Goal: Transaction & Acquisition: Download file/media

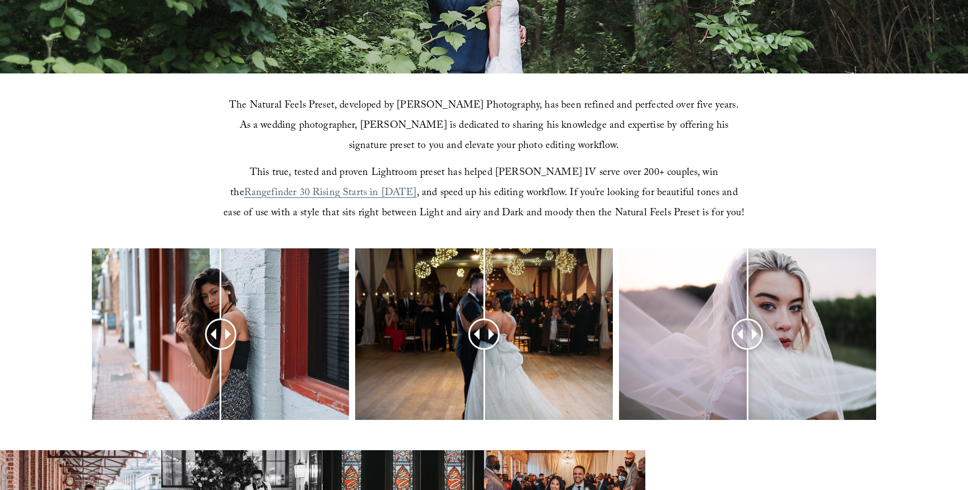
scroll to position [304, 0]
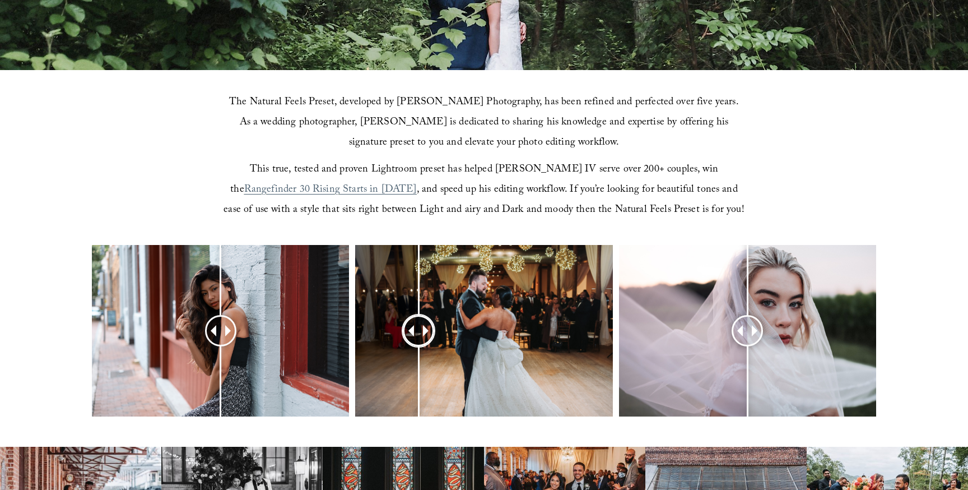
drag, startPoint x: 491, startPoint y: 322, endPoint x: 419, endPoint y: 320, distance: 72.3
click at [419, 320] on div at bounding box center [419, 330] width 29 height 29
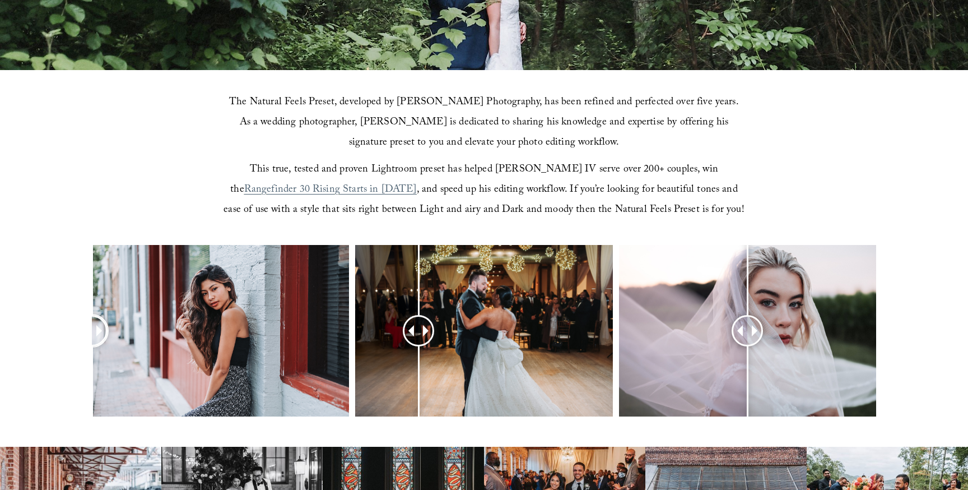
drag, startPoint x: 208, startPoint y: 329, endPoint x: 29, endPoint y: 328, distance: 178.8
click at [29, 328] on div at bounding box center [484, 345] width 968 height 201
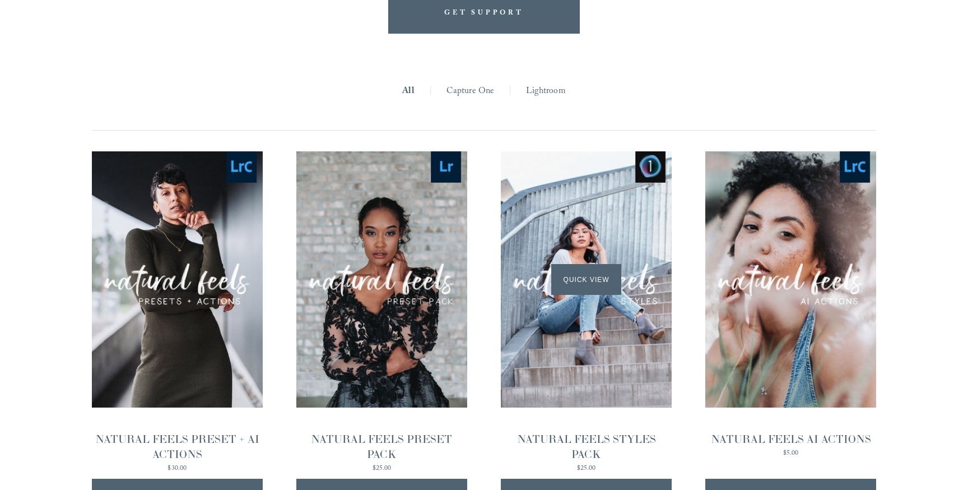
scroll to position [1068, 0]
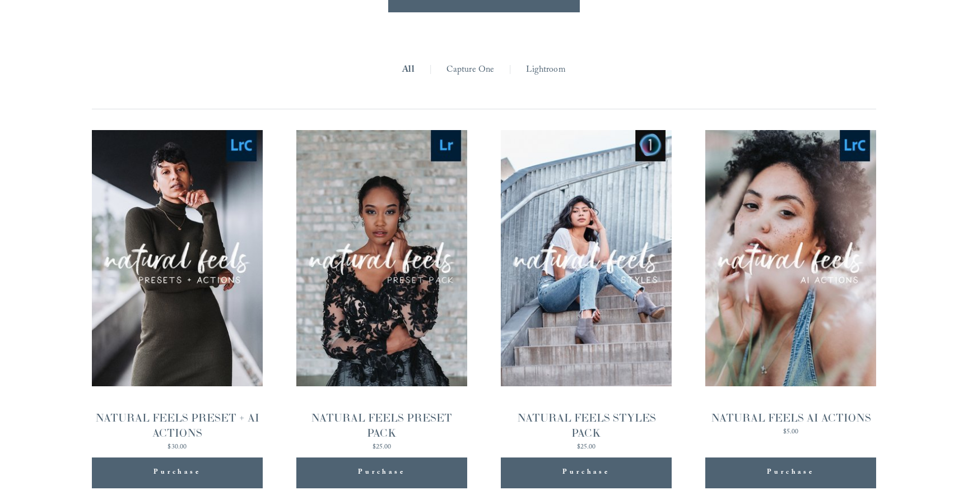
click at [536, 70] on link "Lightroom" at bounding box center [545, 70] width 39 height 17
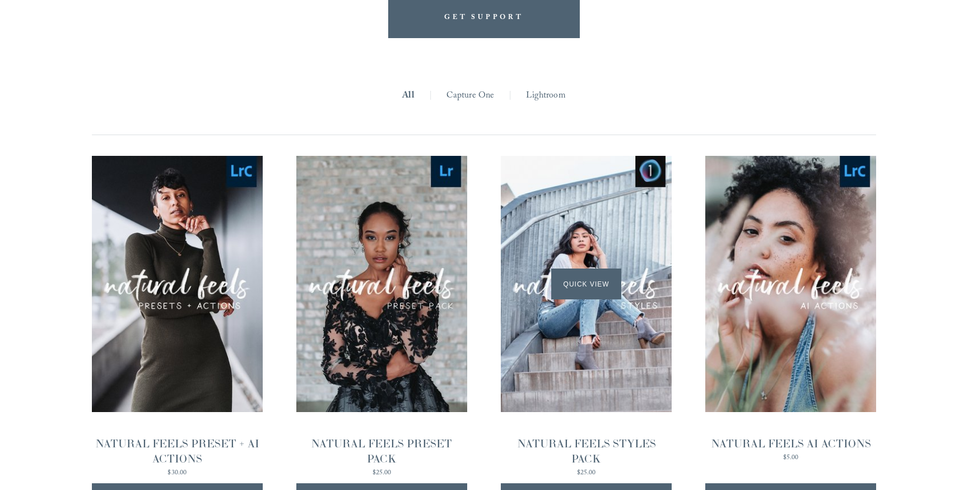
scroll to position [1035, 0]
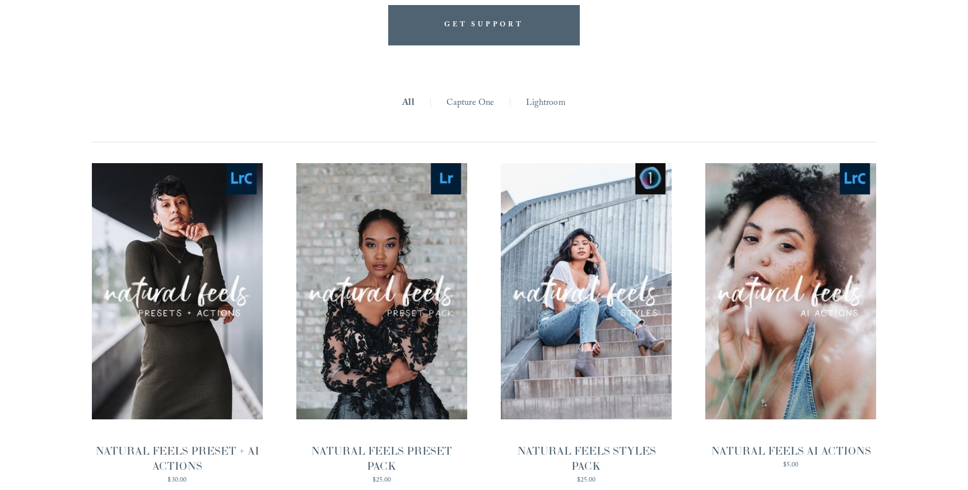
click at [532, 100] on link "Lightroom" at bounding box center [545, 103] width 39 height 17
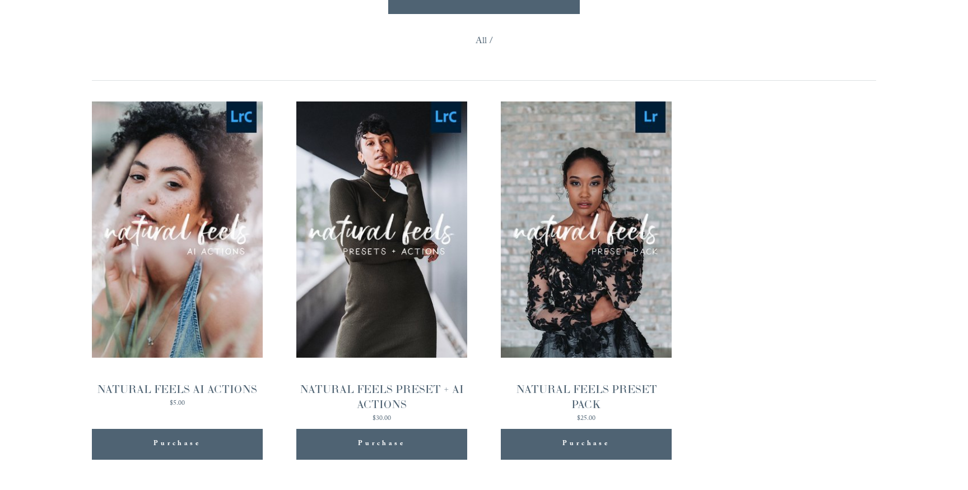
scroll to position [1091, 0]
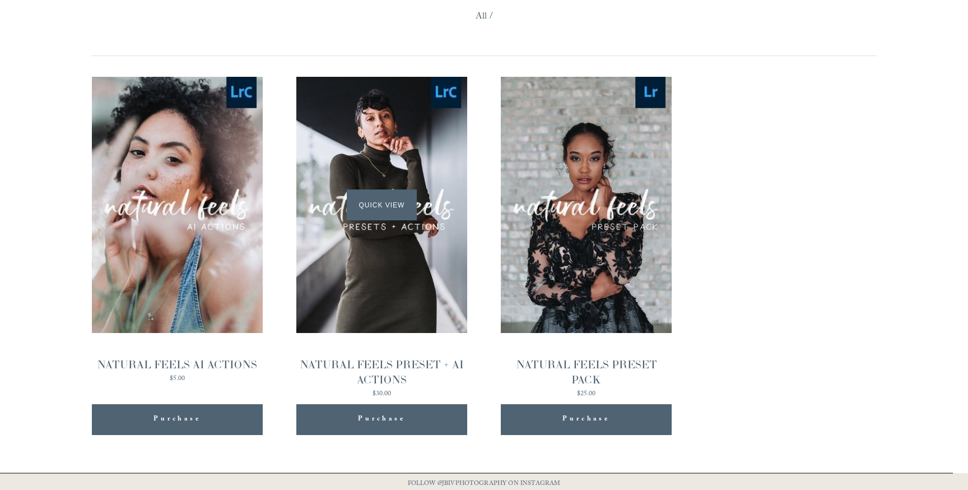
click at [385, 205] on span "Quick View" at bounding box center [382, 204] width 70 height 31
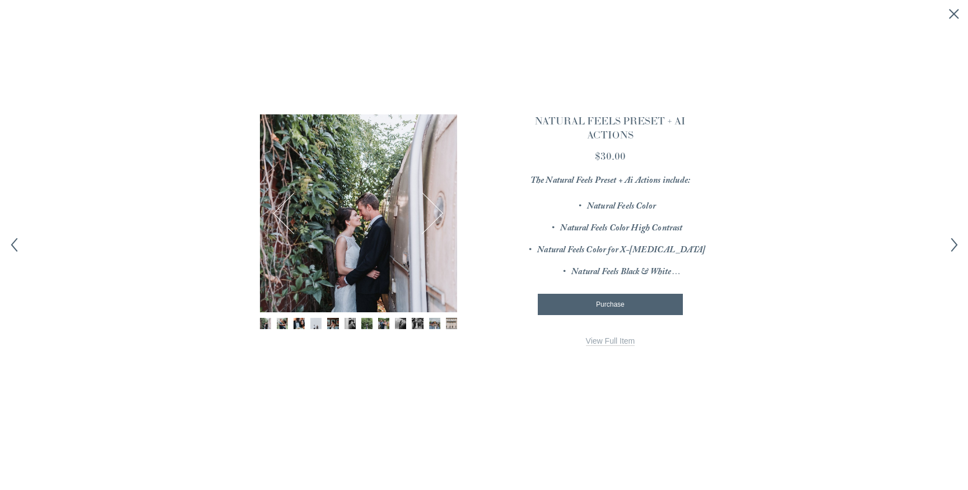
click at [618, 340] on link "View Full Item" at bounding box center [610, 341] width 49 height 10
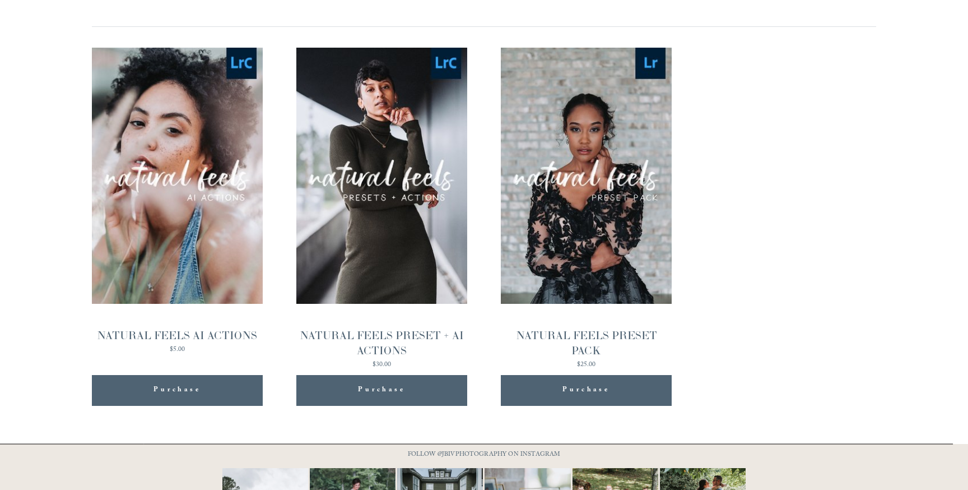
scroll to position [1126, 0]
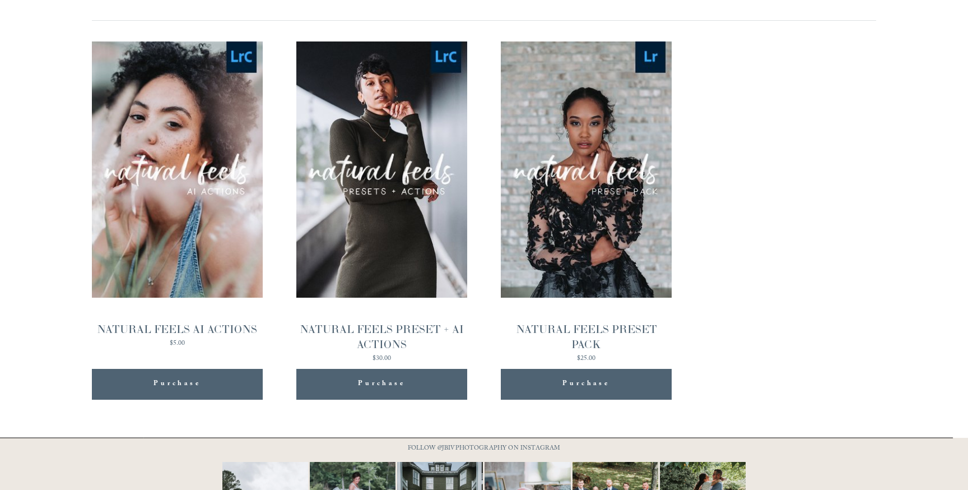
click at [573, 380] on span "Purchase" at bounding box center [586, 384] width 47 height 14
click at [592, 332] on div "NATURAL FEELS PRESET PACK" at bounding box center [586, 337] width 171 height 30
click at [387, 383] on span "Purchase" at bounding box center [381, 384] width 47 height 14
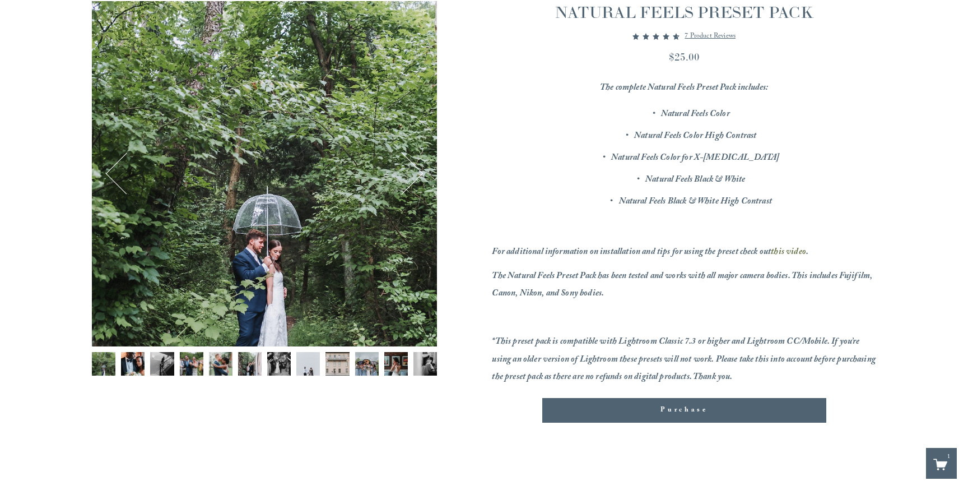
scroll to position [154, 0]
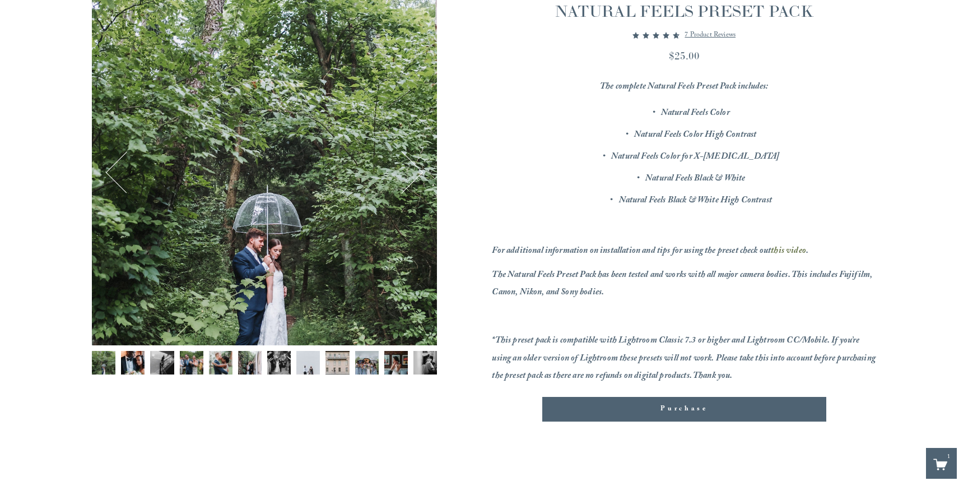
click at [312, 366] on img "Image 8 of 12" at bounding box center [308, 363] width 24 height 24
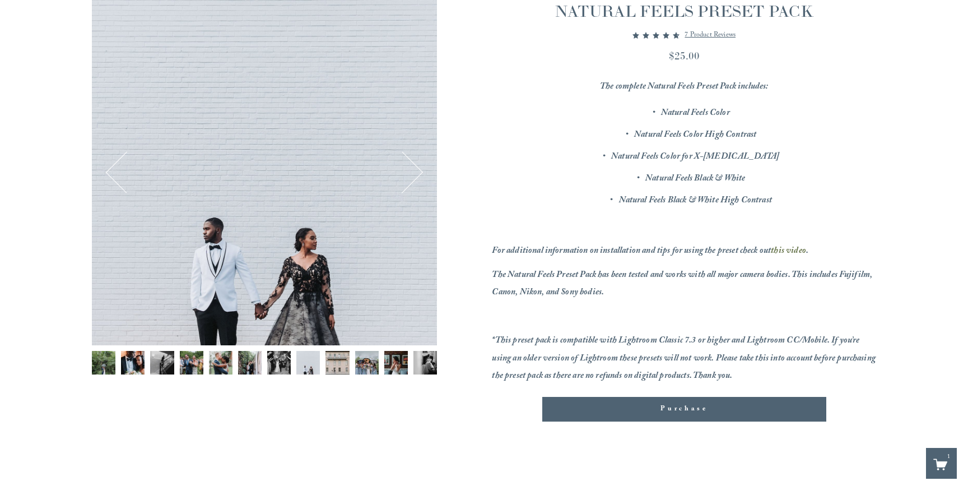
click at [344, 365] on img "Image 9 of 12" at bounding box center [338, 363] width 24 height 24
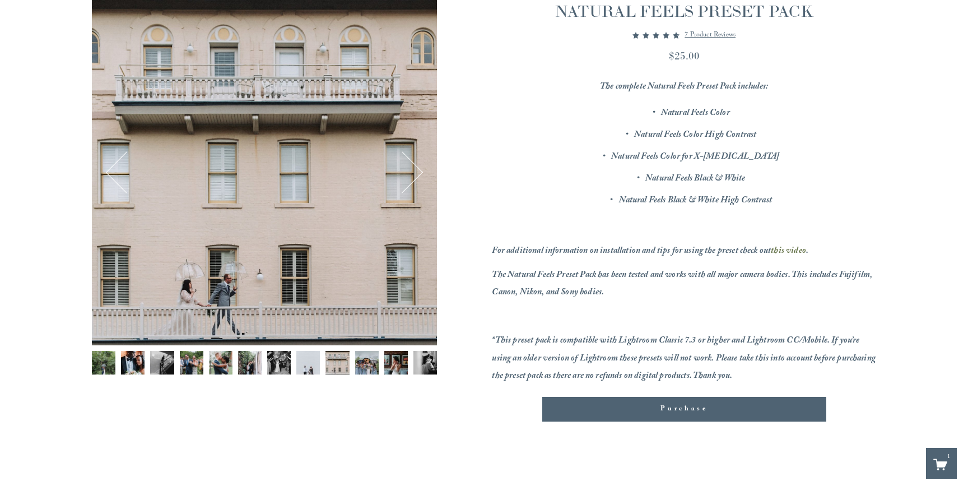
click at [365, 364] on img "Image 10 of 12" at bounding box center [367, 363] width 24 height 24
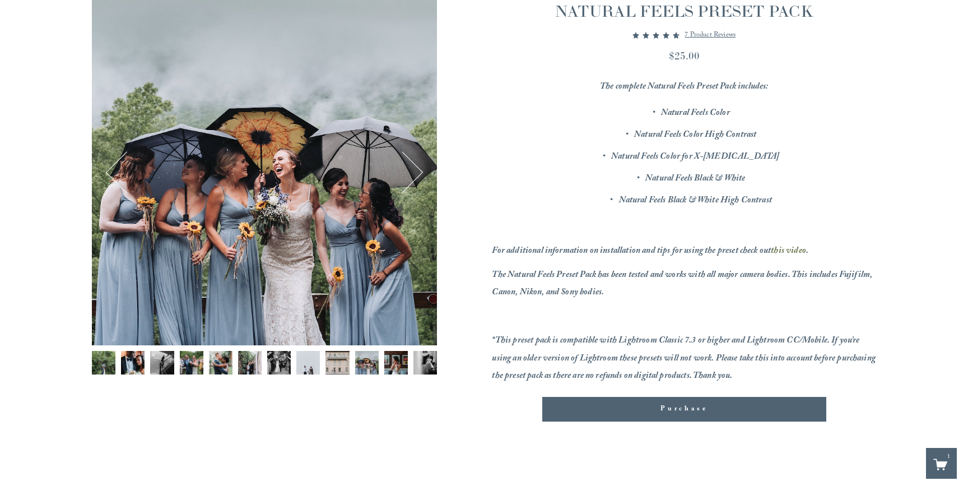
click at [388, 364] on img "Image 11 of 12" at bounding box center [396, 363] width 24 height 24
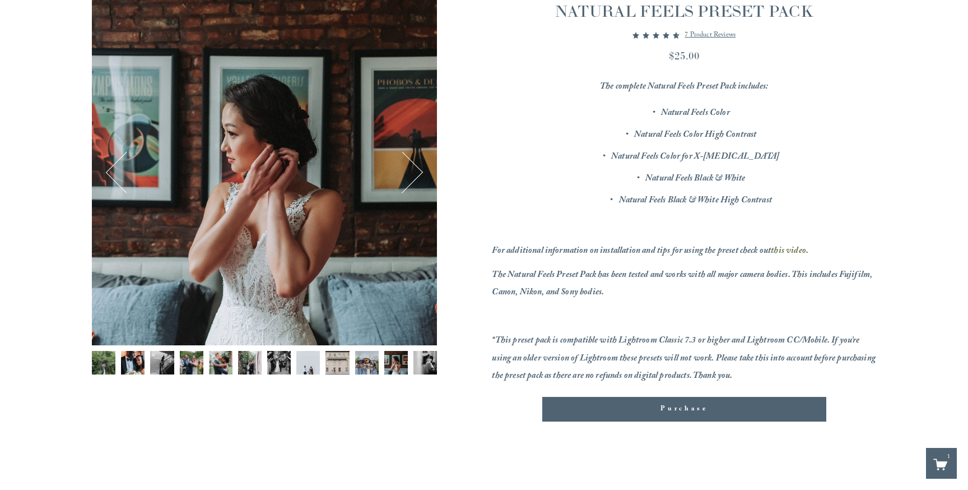
click at [428, 365] on img "Image 12 of 12" at bounding box center [426, 363] width 24 height 24
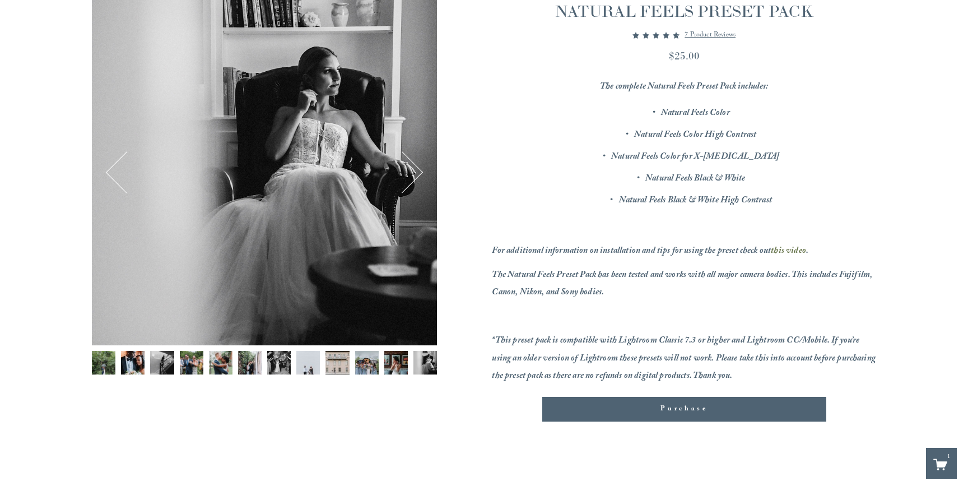
click at [137, 362] on img "Image 2 of 12" at bounding box center [133, 363] width 24 height 24
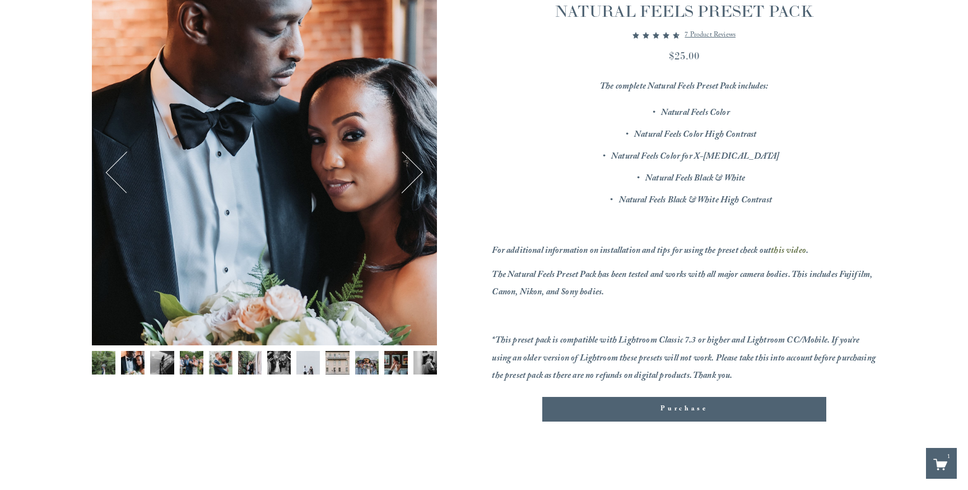
click at [162, 360] on img "Image 3 of 12" at bounding box center [162, 363] width 24 height 24
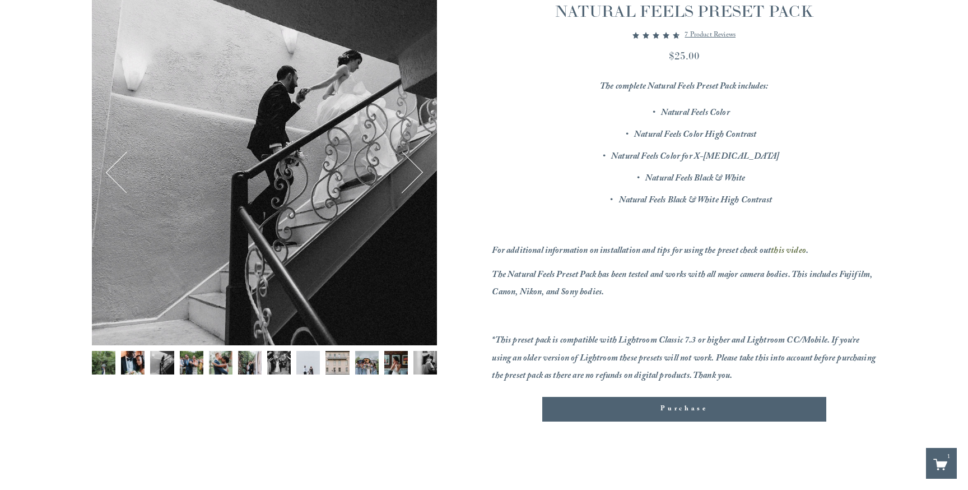
click at [183, 360] on img "Image 4 of 12" at bounding box center [192, 363] width 24 height 24
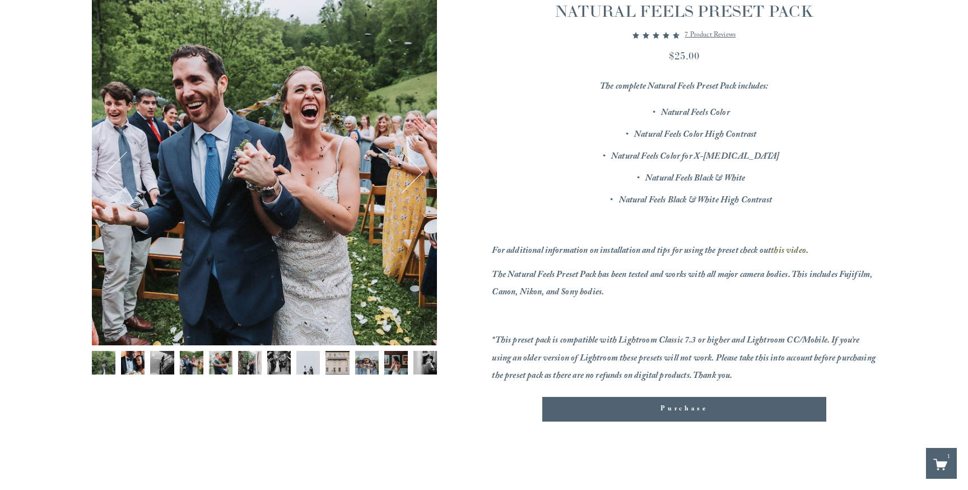
click at [198, 360] on img "Image 4 of 12" at bounding box center [192, 363] width 24 height 24
click at [218, 360] on img "Image 5 of 12" at bounding box center [221, 363] width 24 height 24
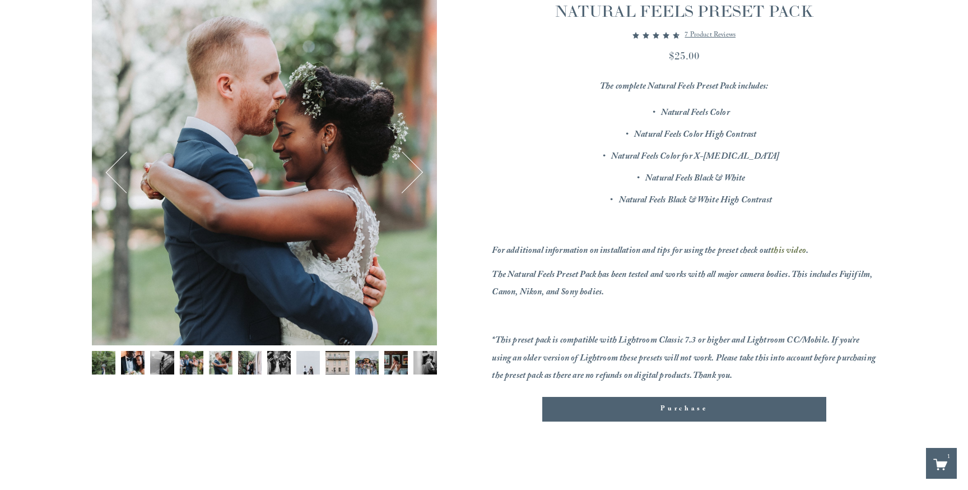
click at [247, 361] on img "Image 6 of 12" at bounding box center [250, 363] width 24 height 24
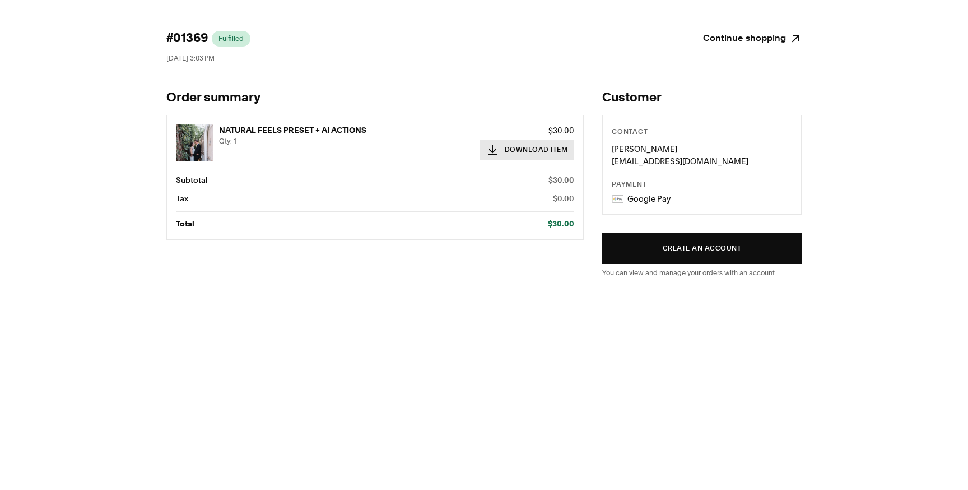
click at [500, 150] on button "Download Item" at bounding box center [527, 150] width 95 height 20
